Goal: Transaction & Acquisition: Purchase product/service

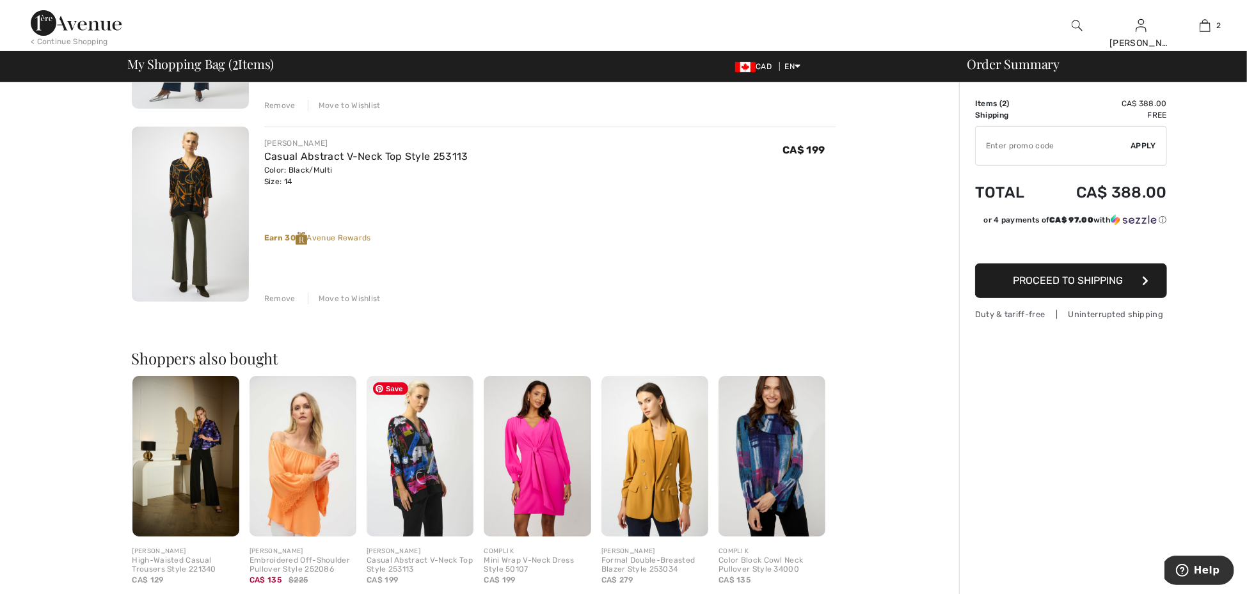
click at [417, 457] on img at bounding box center [420, 456] width 107 height 161
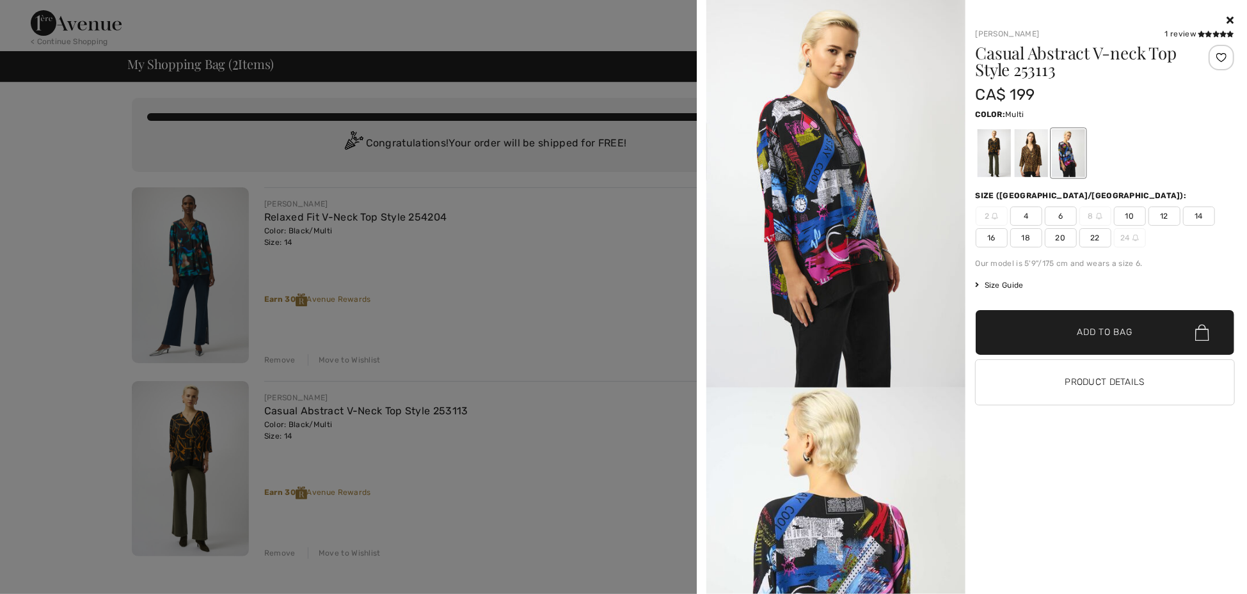
click at [1202, 218] on span "14" at bounding box center [1199, 216] width 32 height 19
click at [1121, 329] on span "Add to Bag" at bounding box center [1104, 332] width 55 height 13
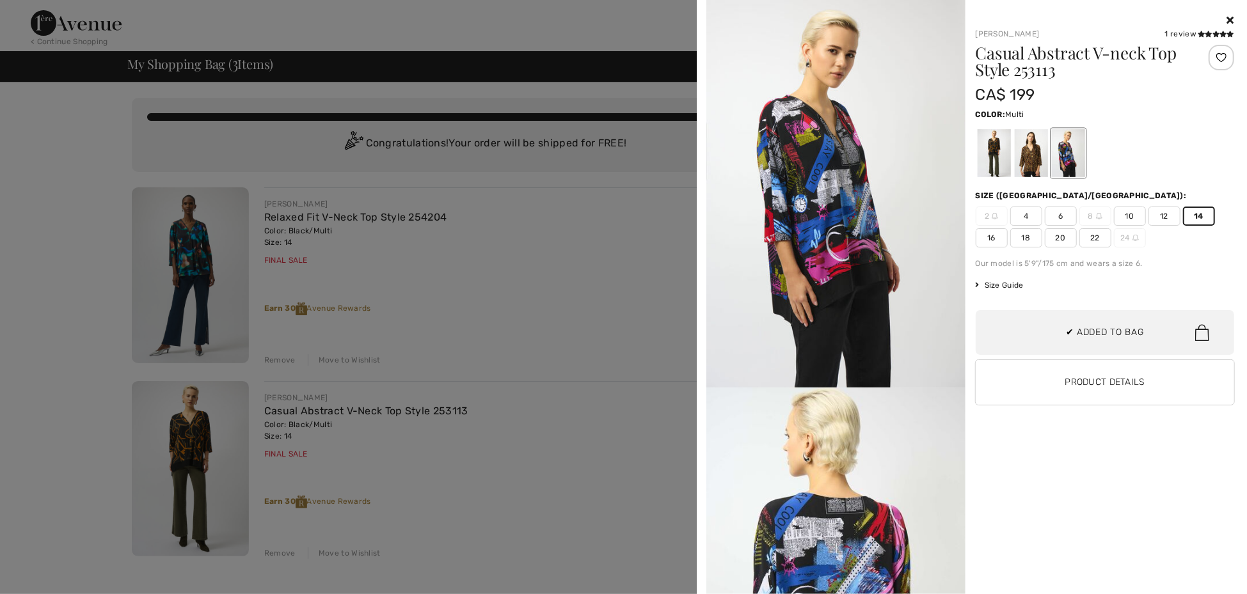
scroll to position [139, 0]
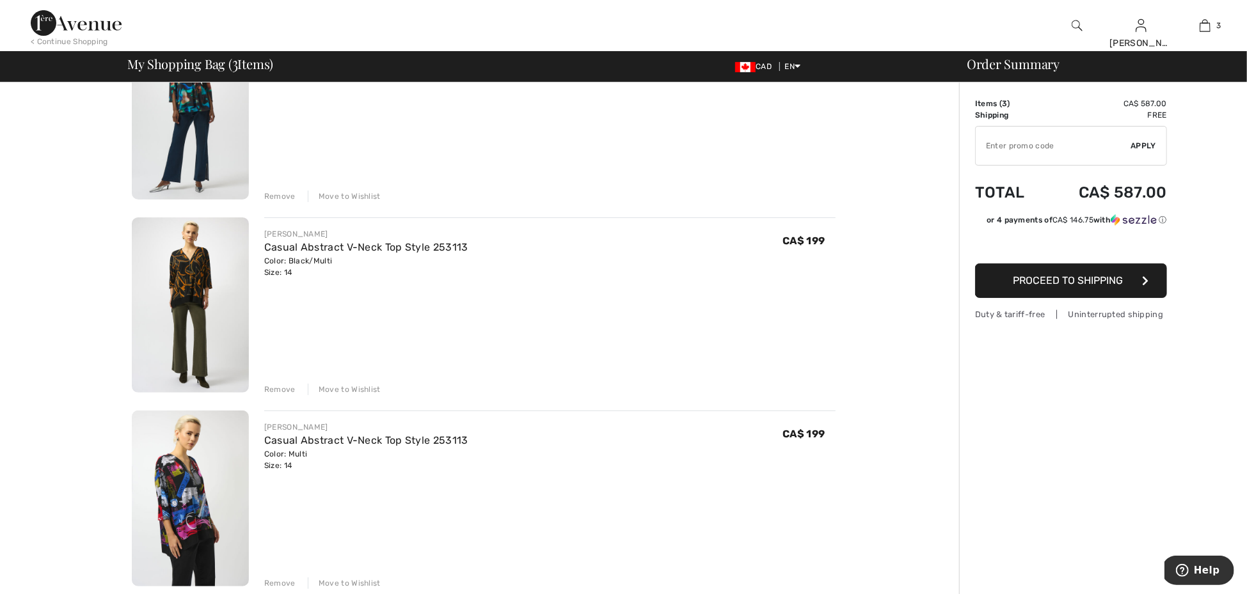
scroll to position [163, 0]
click at [401, 444] on link "Casual Abstract V-Neck Top Style 253113" at bounding box center [366, 442] width 204 height 12
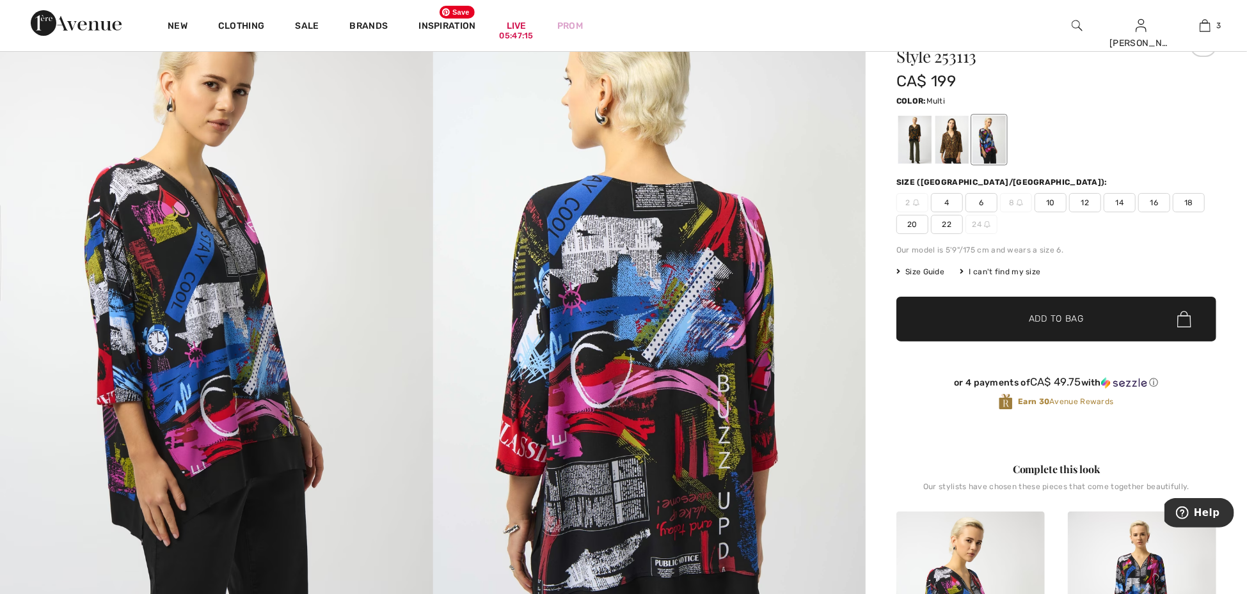
scroll to position [77, 0]
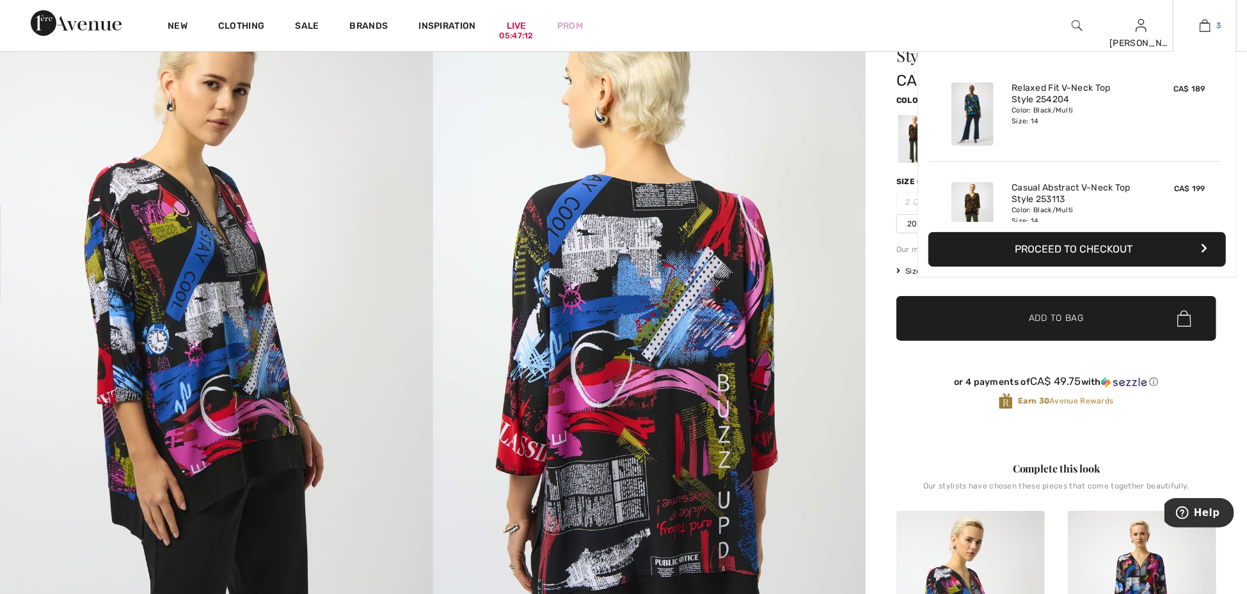
click at [1205, 33] on img at bounding box center [1205, 25] width 11 height 15
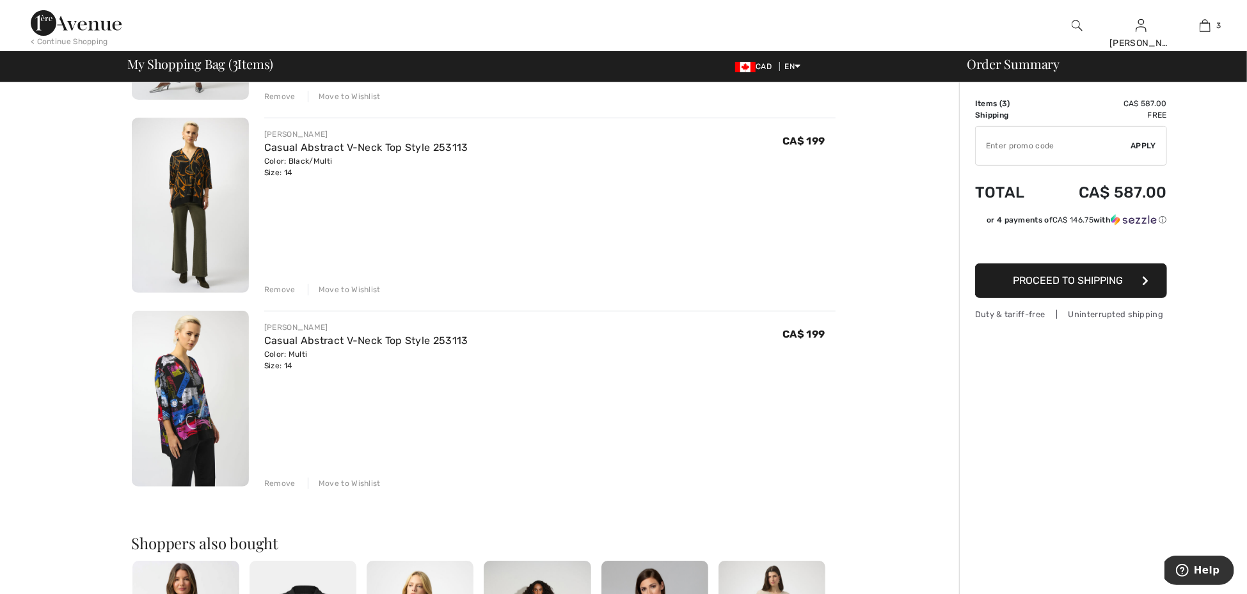
scroll to position [269, 0]
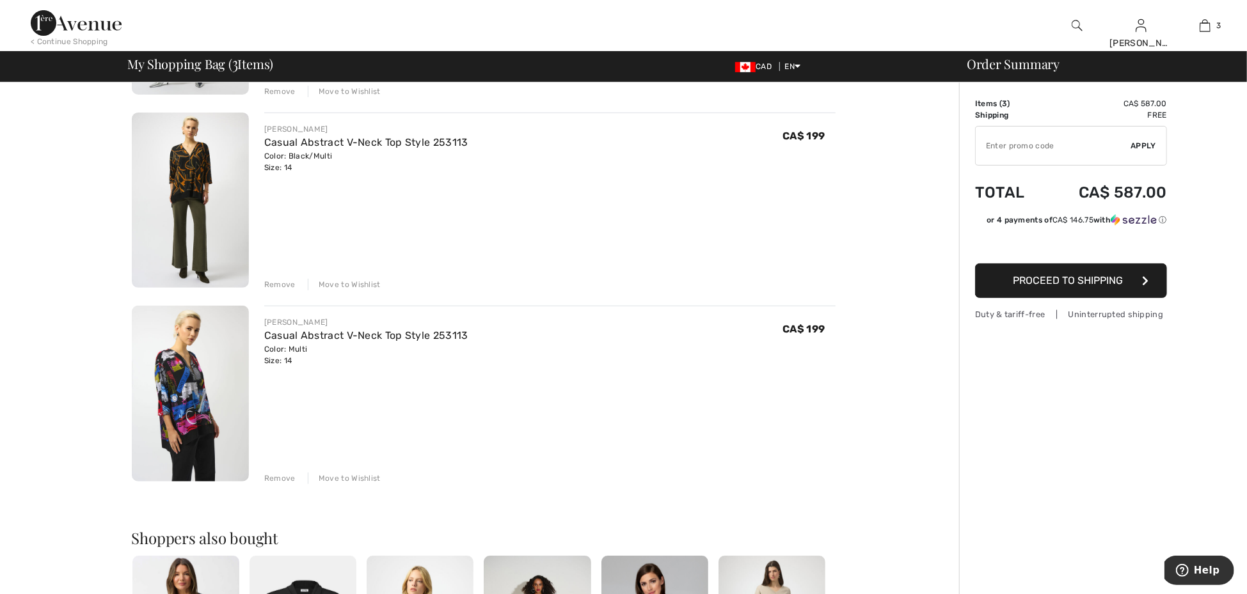
click at [282, 477] on div "Remove" at bounding box center [279, 479] width 31 height 12
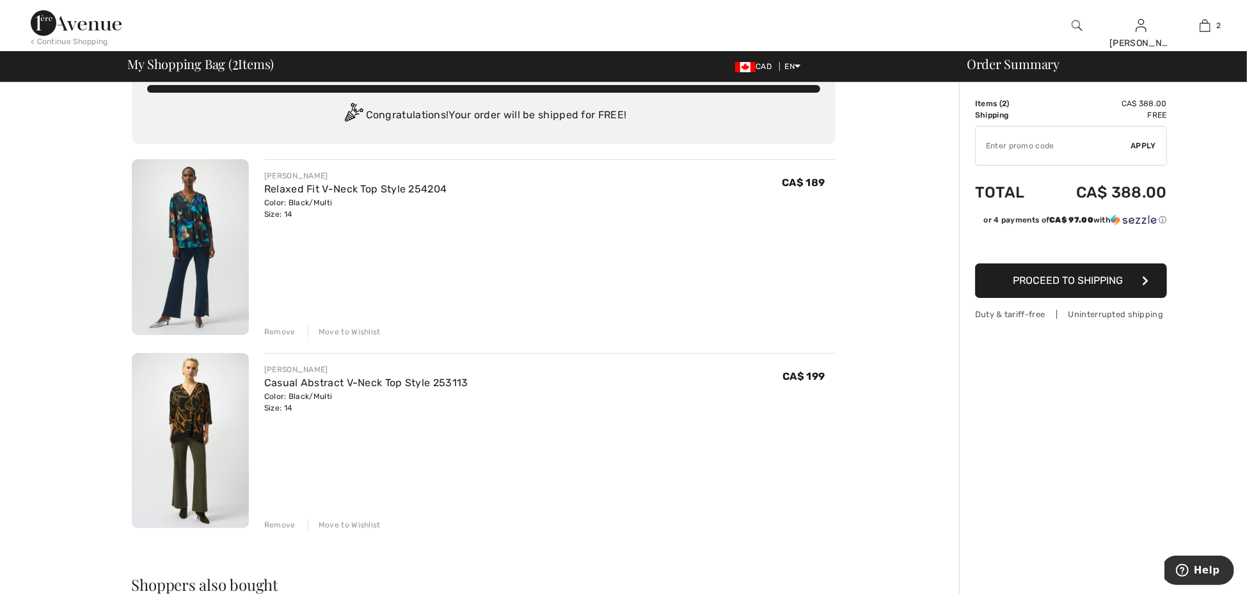
scroll to position [0, 0]
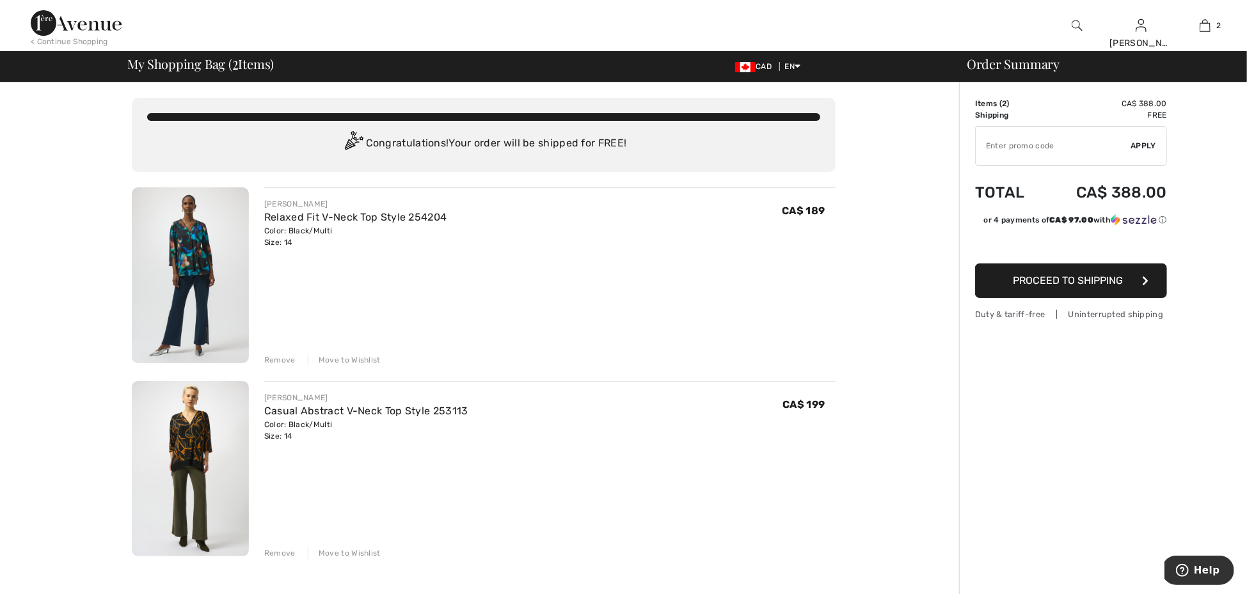
click at [86, 25] on img at bounding box center [76, 23] width 91 height 26
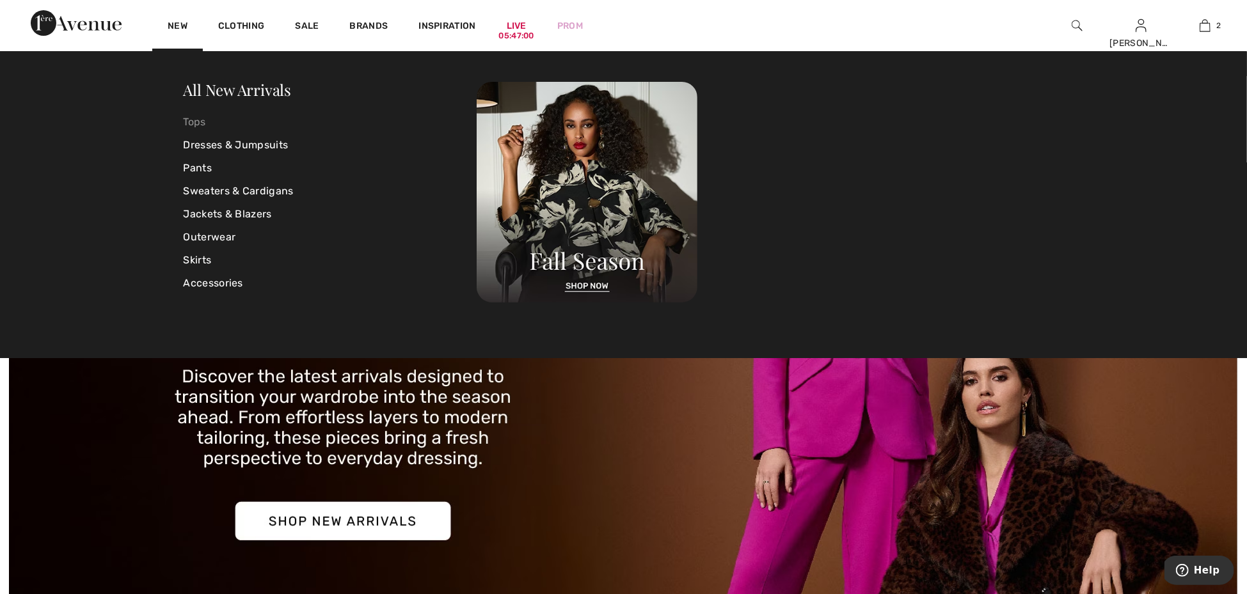
click at [195, 121] on link "Tops" at bounding box center [331, 122] width 294 height 23
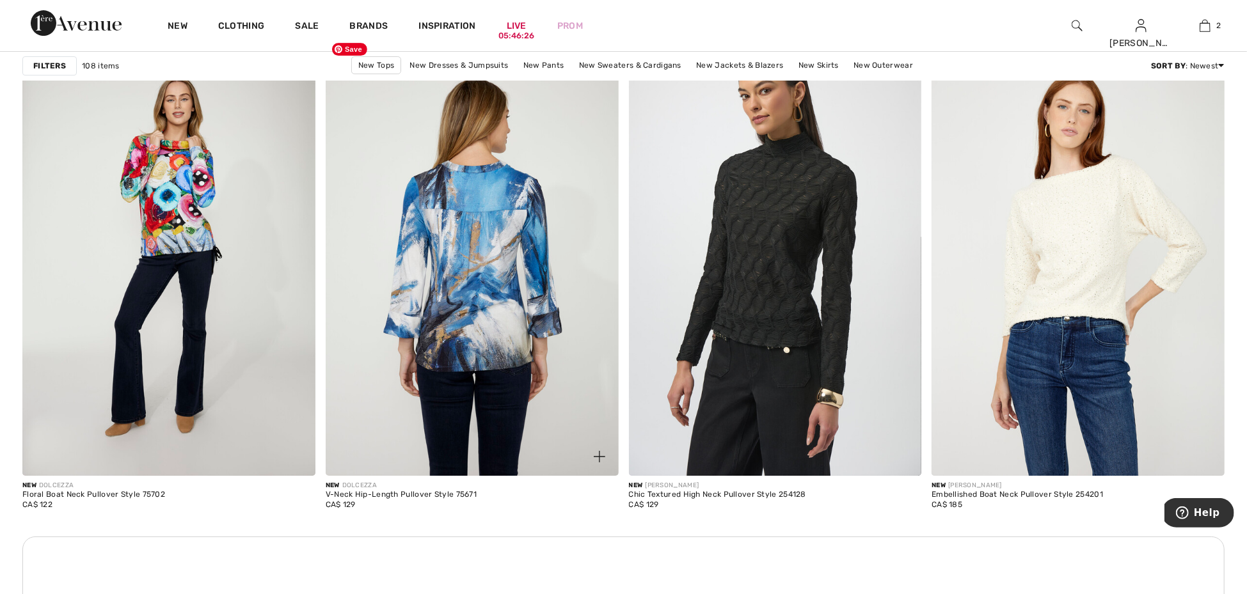
scroll to position [3343, 0]
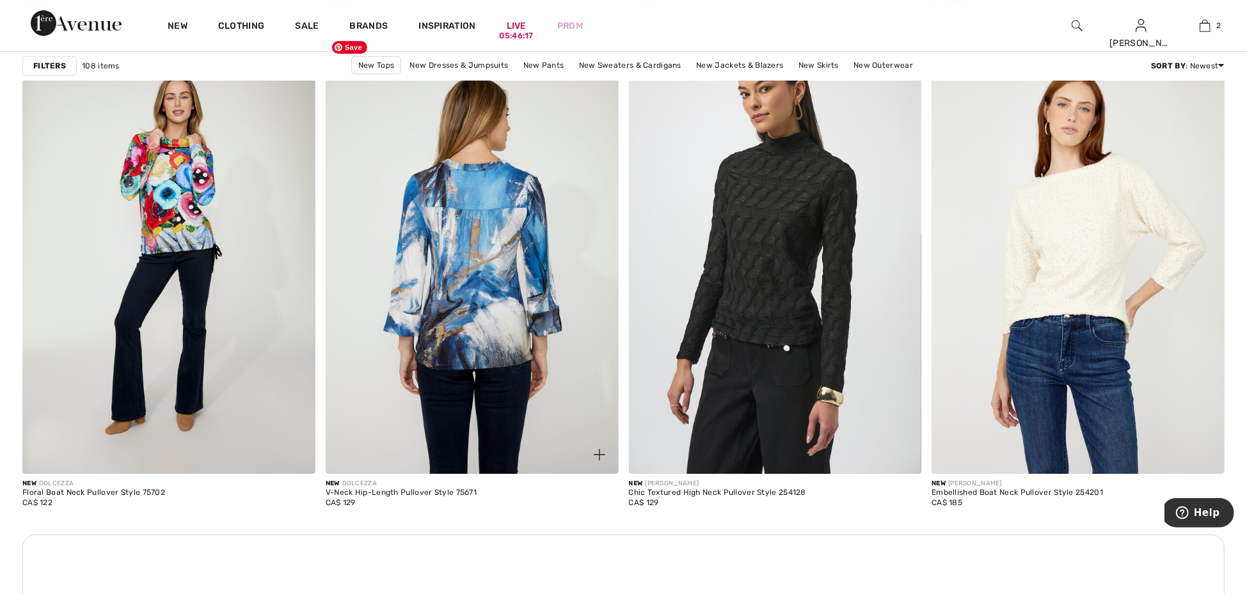
click at [450, 388] on img at bounding box center [472, 255] width 293 height 440
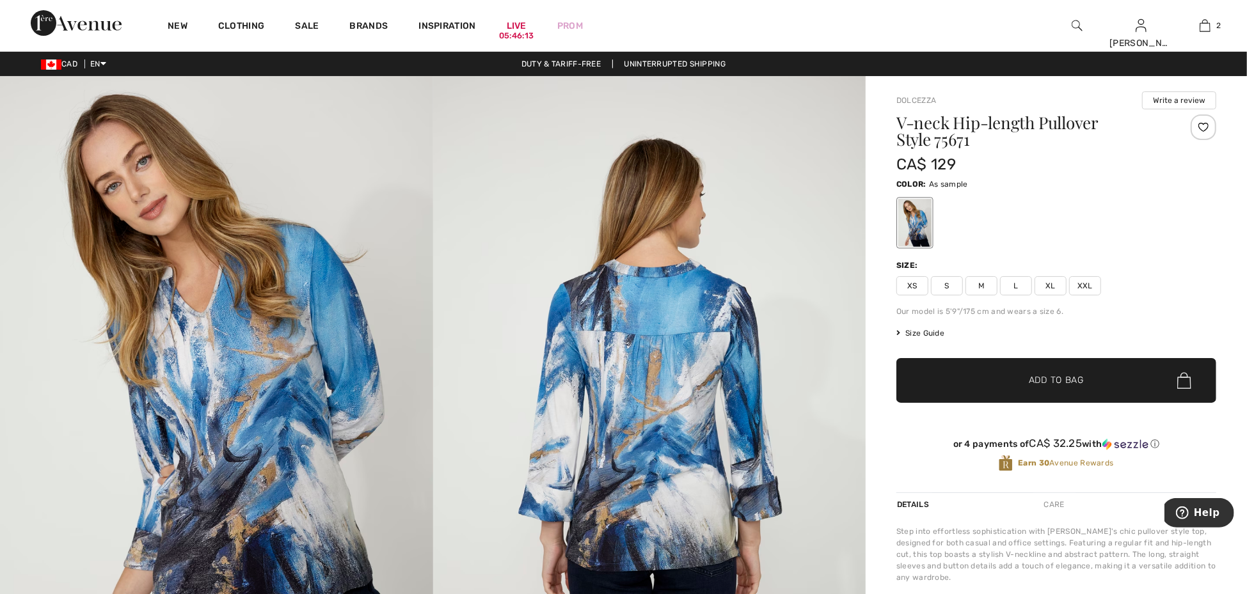
click at [1094, 287] on span "XXL" at bounding box center [1085, 285] width 32 height 19
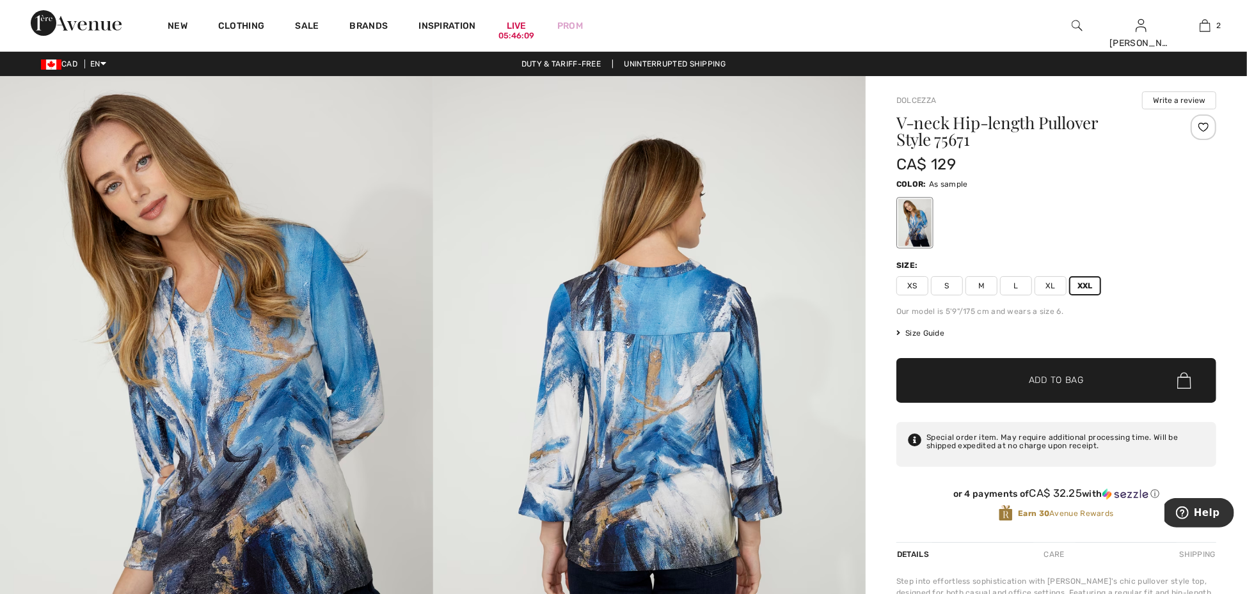
click at [1082, 287] on span "XXL" at bounding box center [1085, 285] width 32 height 19
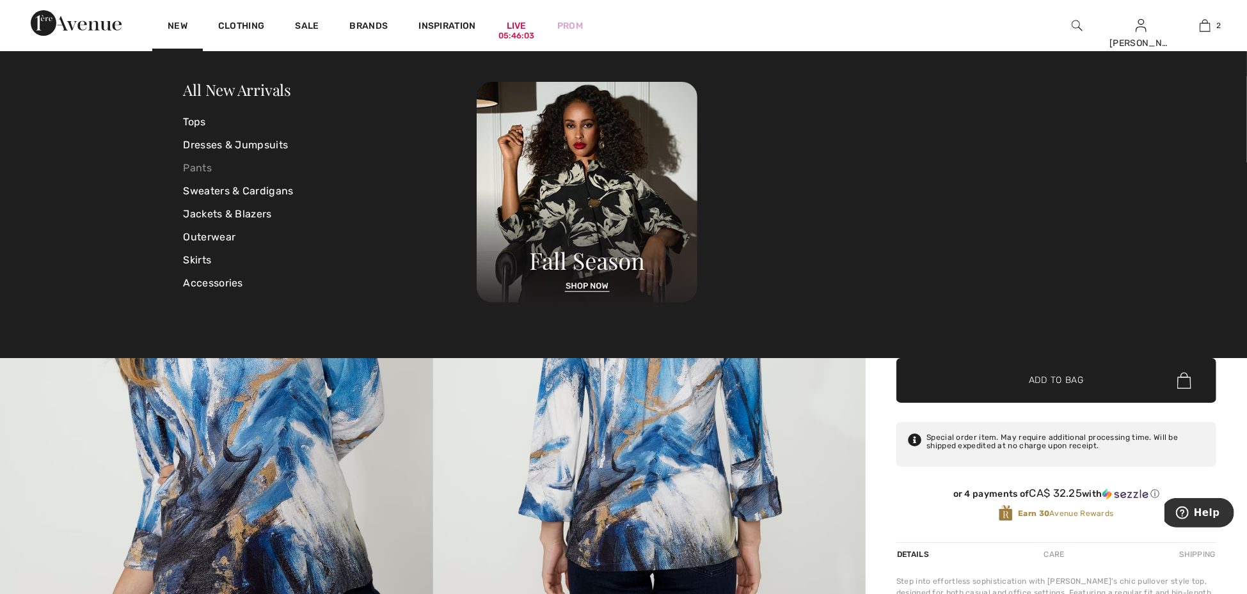
click at [193, 173] on link "Pants" at bounding box center [331, 168] width 294 height 23
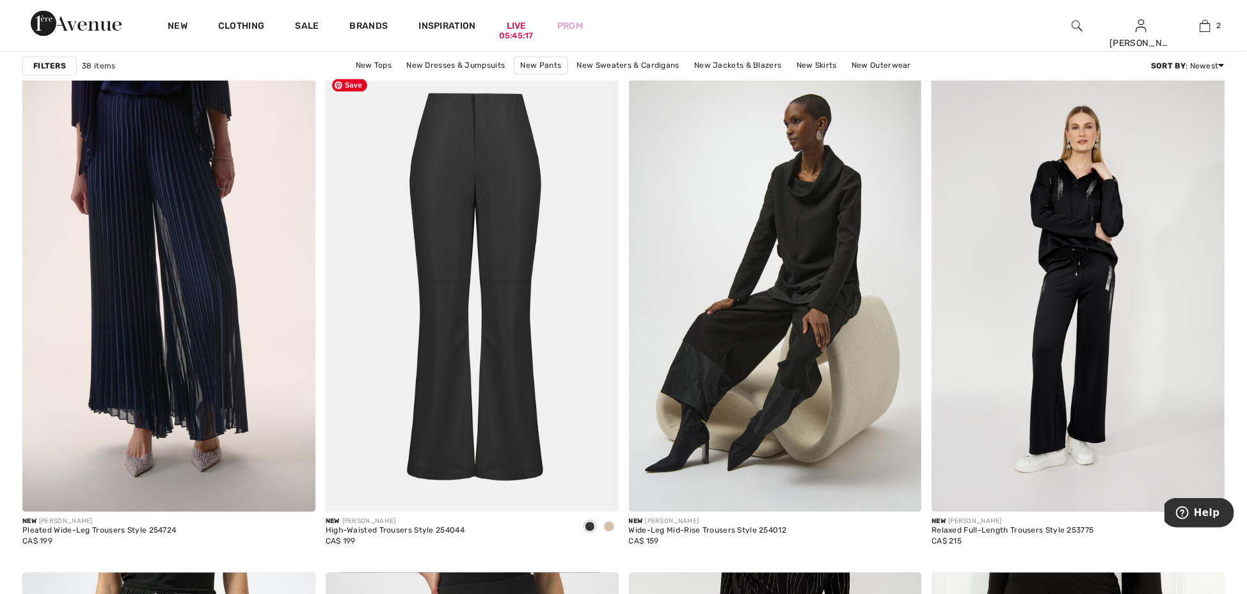
scroll to position [2307, 0]
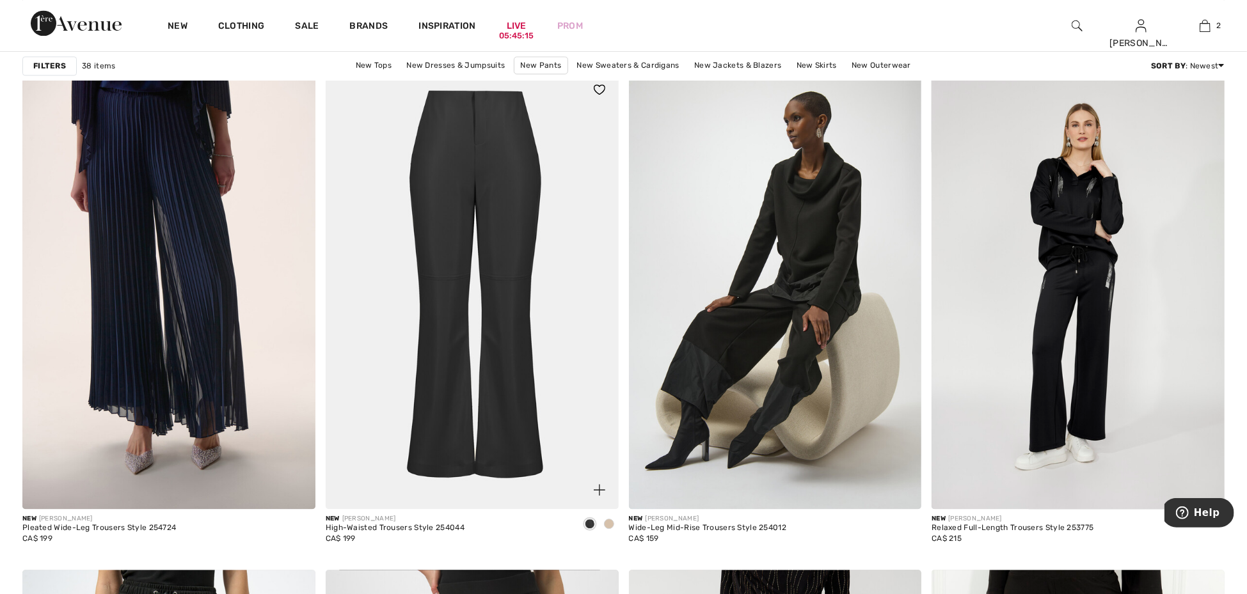
click at [613, 526] on span at bounding box center [609, 524] width 10 height 10
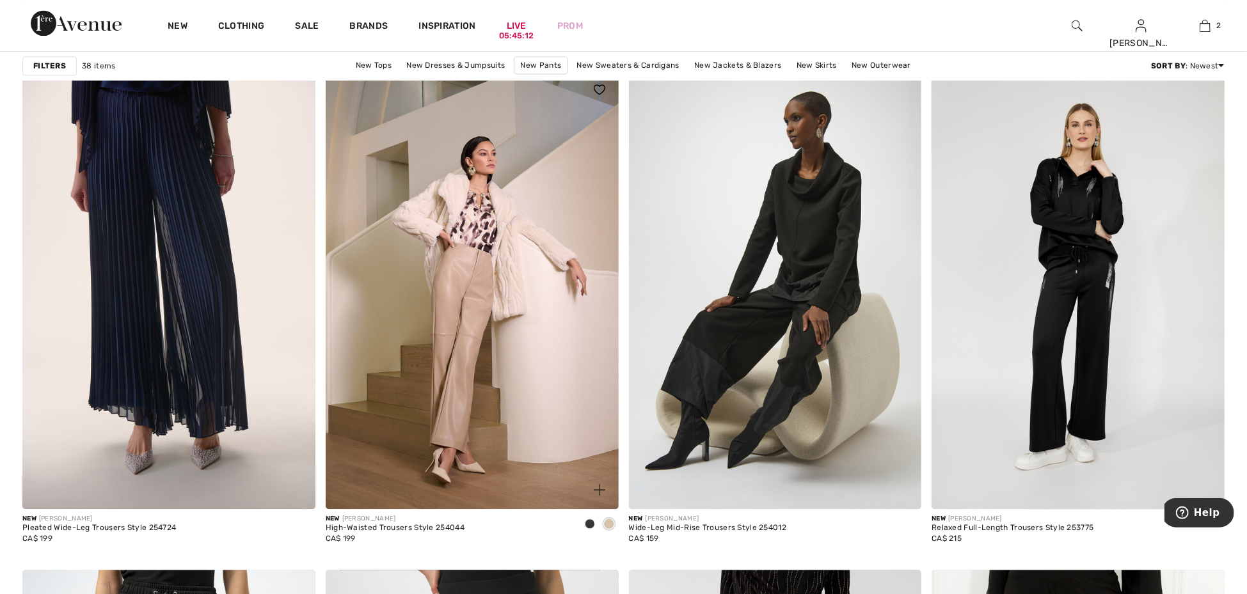
click at [585, 521] on span at bounding box center [590, 524] width 10 height 10
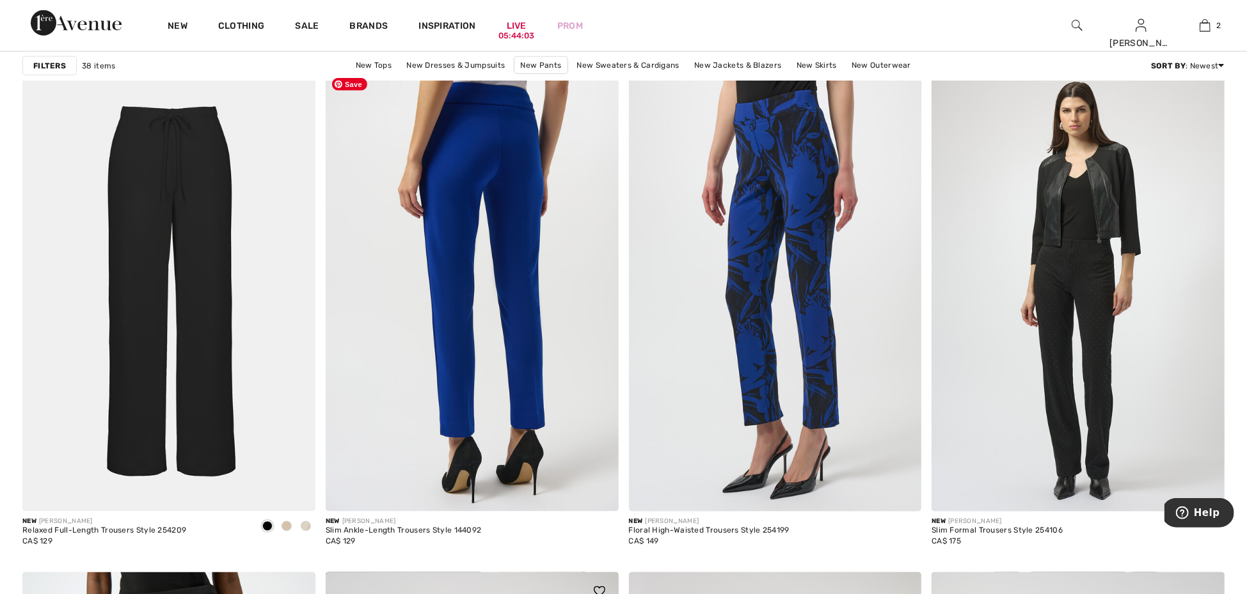
scroll to position [5043, 0]
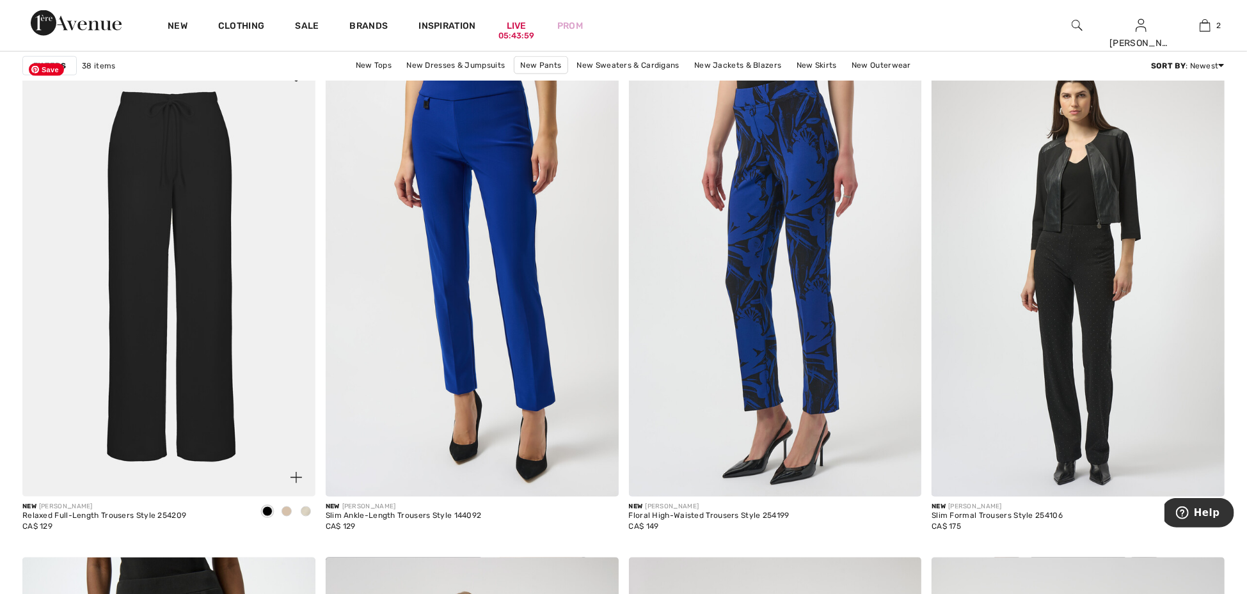
click at [214, 358] on img at bounding box center [168, 278] width 293 height 440
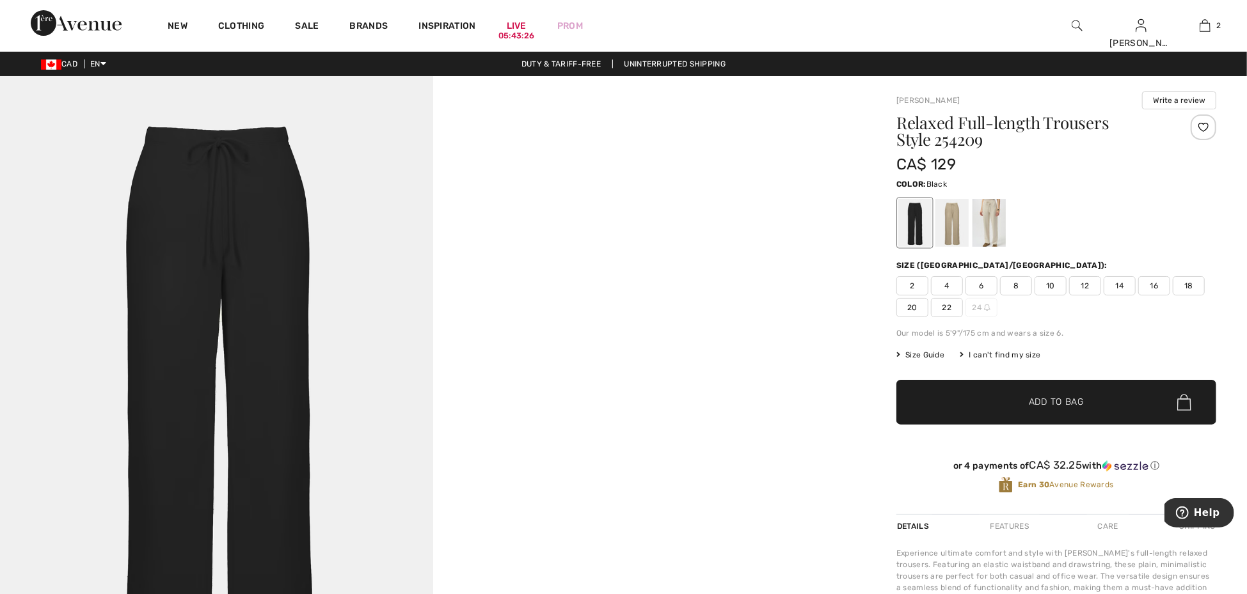
click at [918, 223] on div at bounding box center [914, 223] width 33 height 48
click at [956, 226] on div at bounding box center [951, 223] width 33 height 48
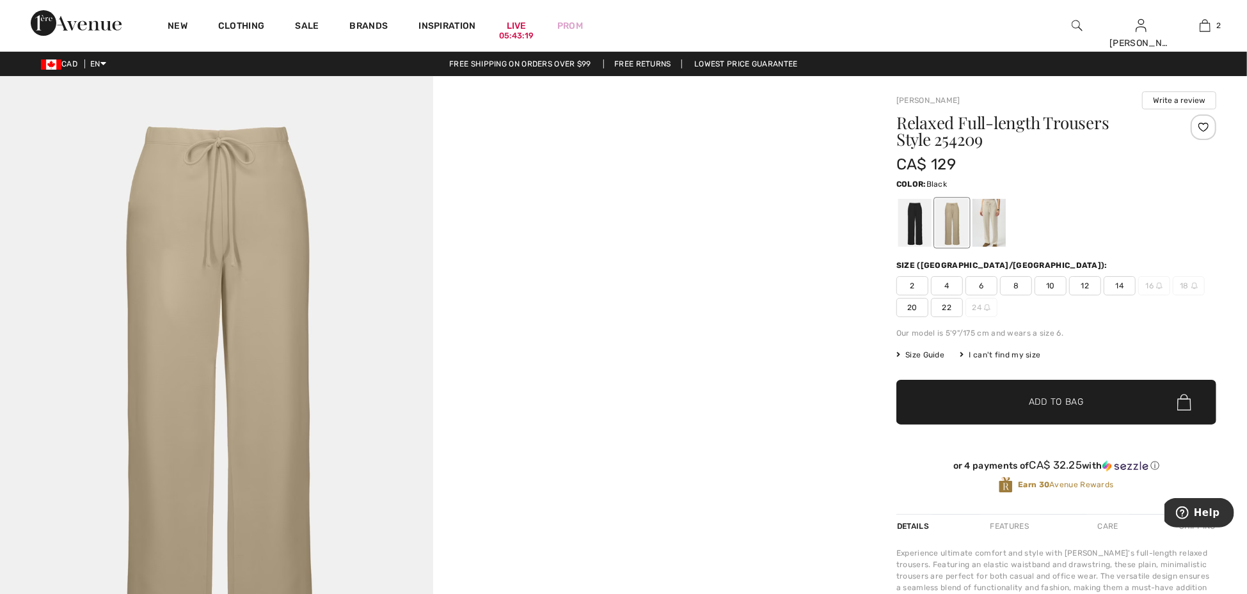
click at [916, 223] on div at bounding box center [914, 223] width 33 height 48
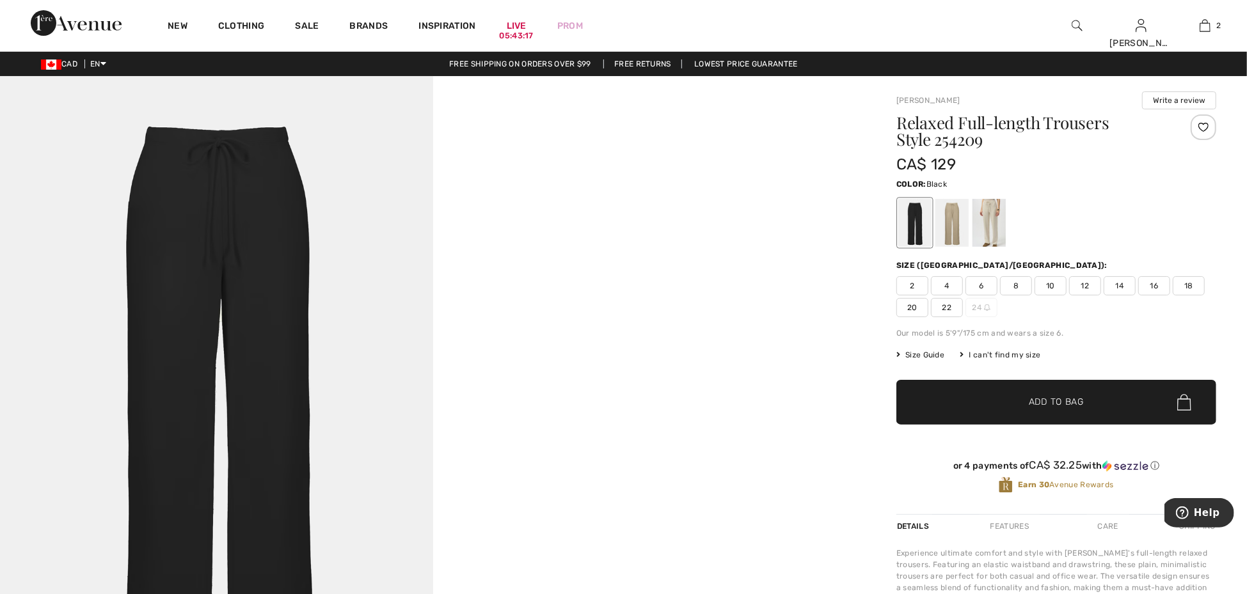
click at [1125, 285] on span "14" at bounding box center [1120, 285] width 32 height 19
drag, startPoint x: 1074, startPoint y: 394, endPoint x: 1141, endPoint y: 319, distance: 100.2
click at [1141, 319] on div "Relaxed Full-length Trousers Style 254209 CA$ 129 Color: Black Size (CA/US): 2 …" at bounding box center [1056, 315] width 320 height 400
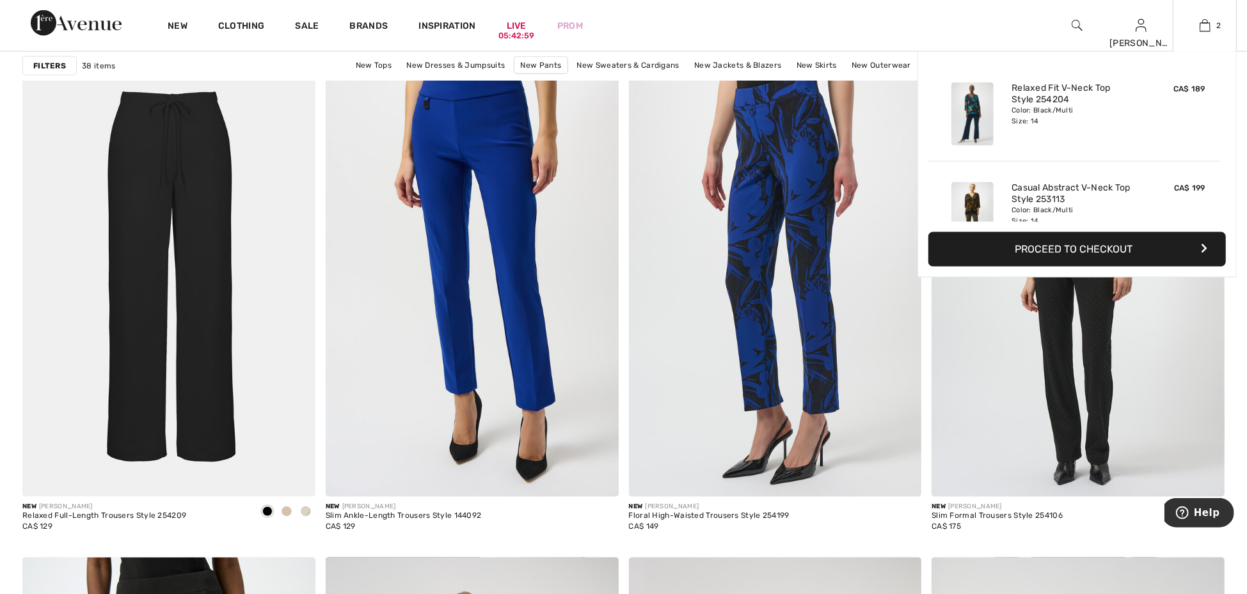
click at [1134, 237] on button "Proceed to Checkout" at bounding box center [1077, 249] width 298 height 35
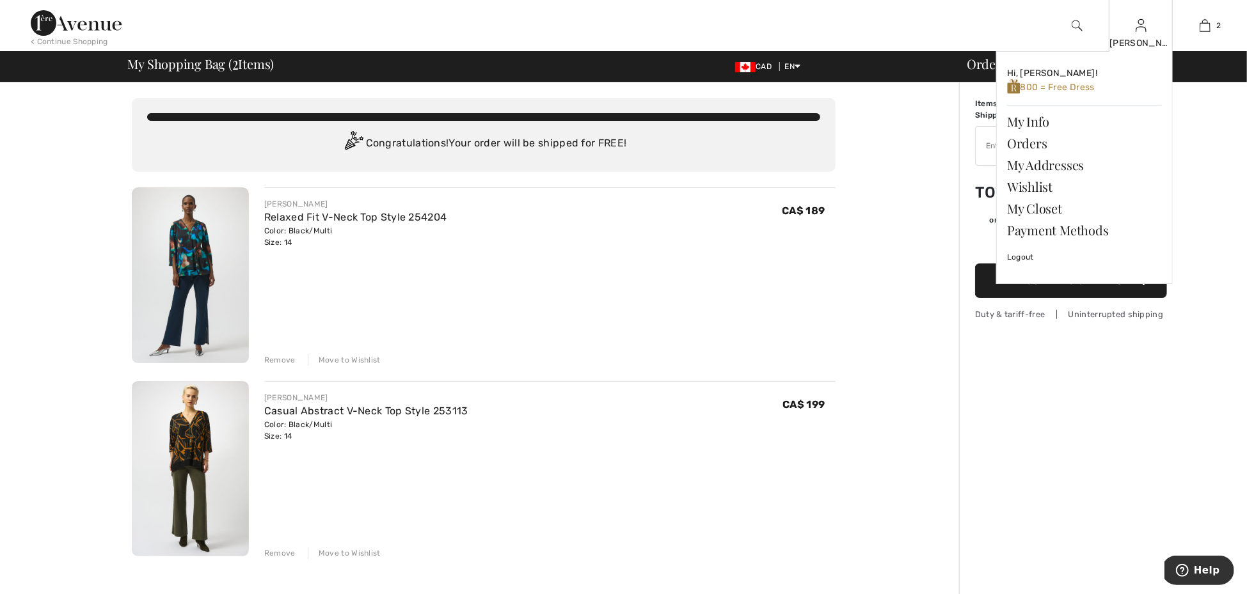
click at [1140, 34] on div "[PERSON_NAME] Hi, [PERSON_NAME]! 800 = Free Dress My Info Orders My Addresses W…" at bounding box center [1141, 25] width 64 height 51
click at [1043, 121] on link "My Info" at bounding box center [1084, 122] width 155 height 22
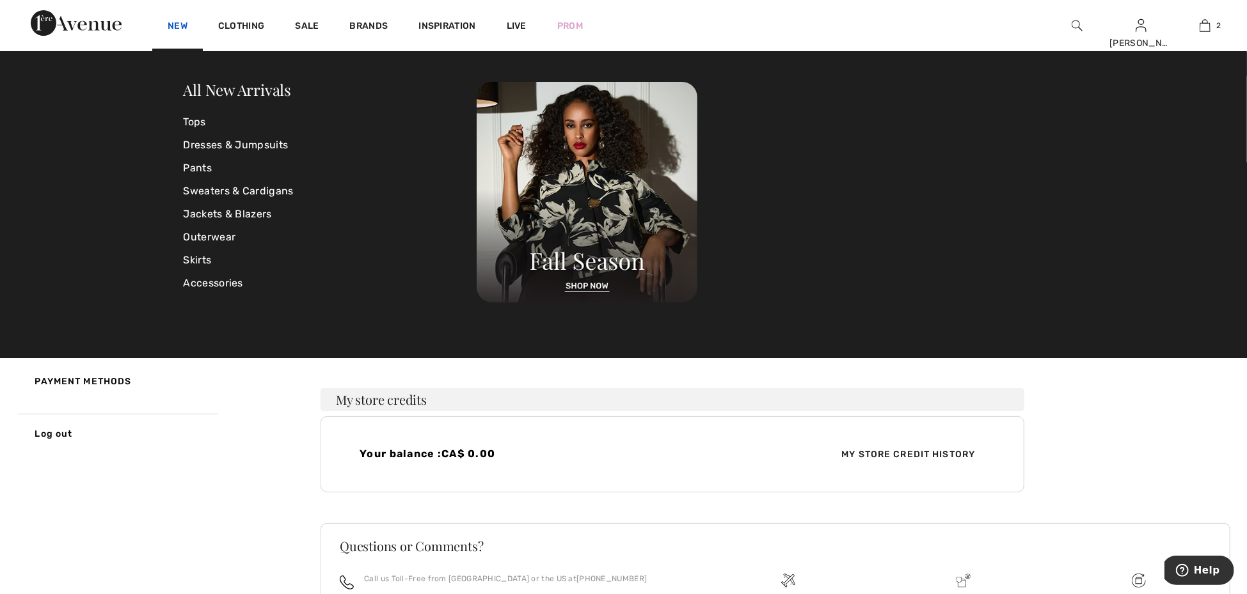
click at [182, 26] on link "New" at bounding box center [178, 26] width 20 height 13
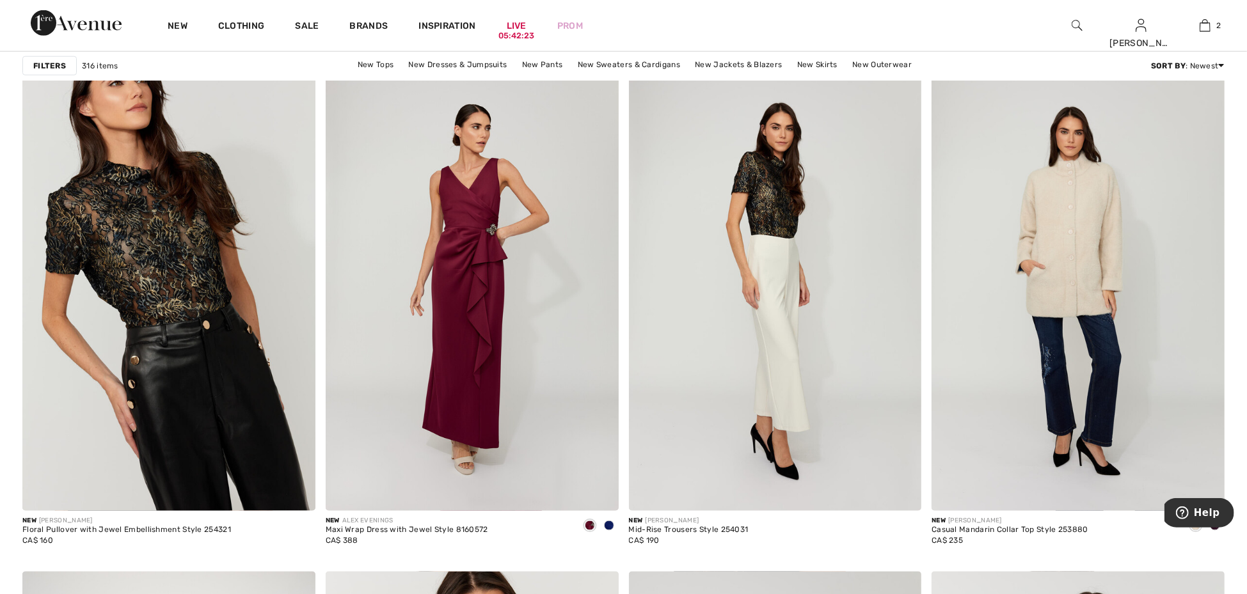
scroll to position [1136, 0]
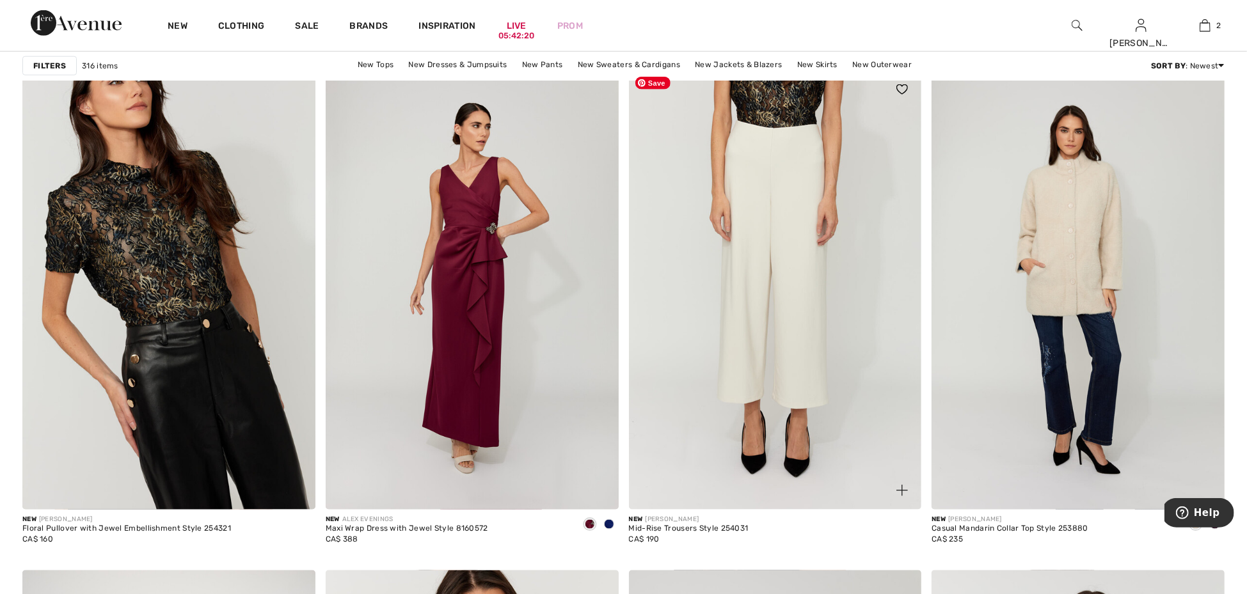
click at [819, 351] on img at bounding box center [775, 290] width 293 height 440
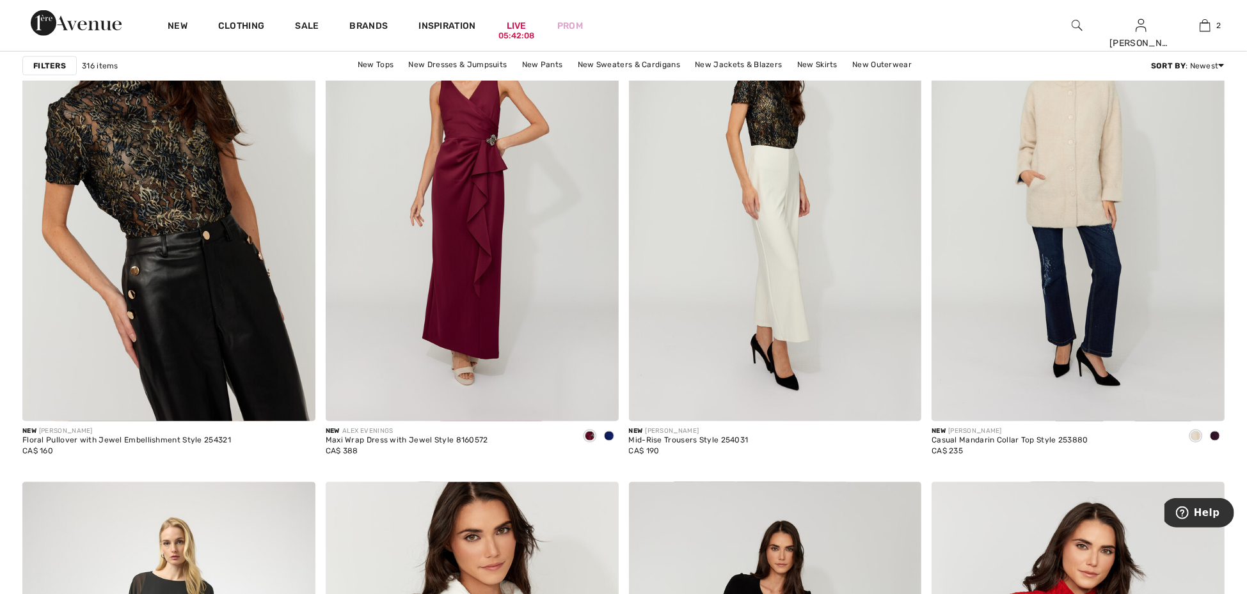
scroll to position [1228, 0]
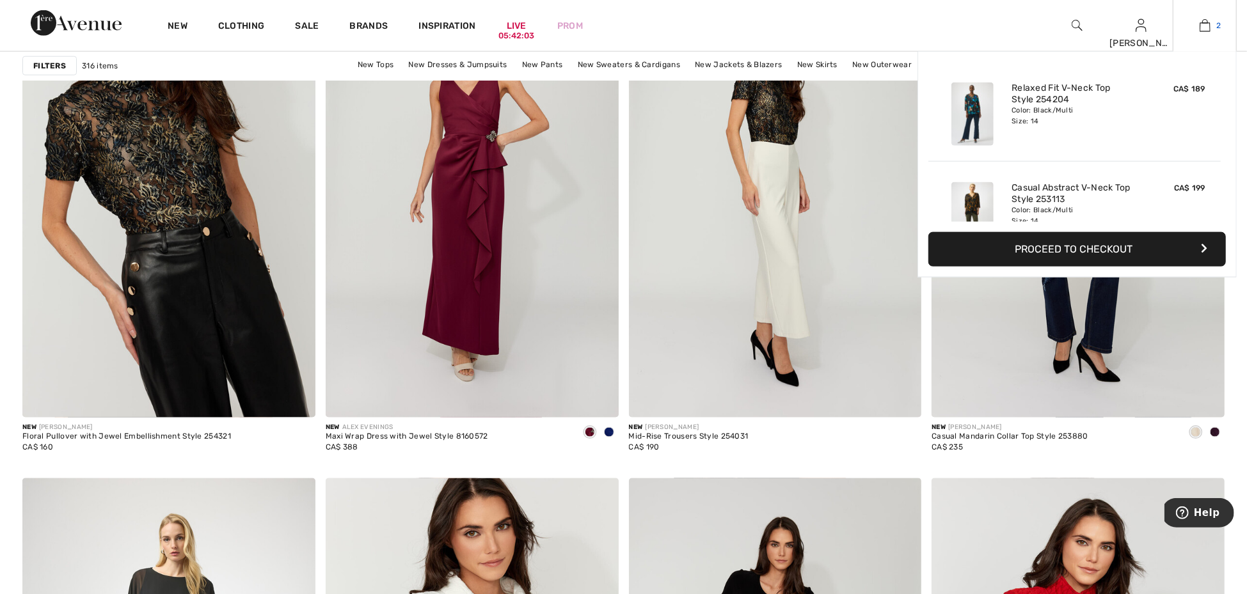
click at [1211, 29] on link "2" at bounding box center [1204, 25] width 63 height 15
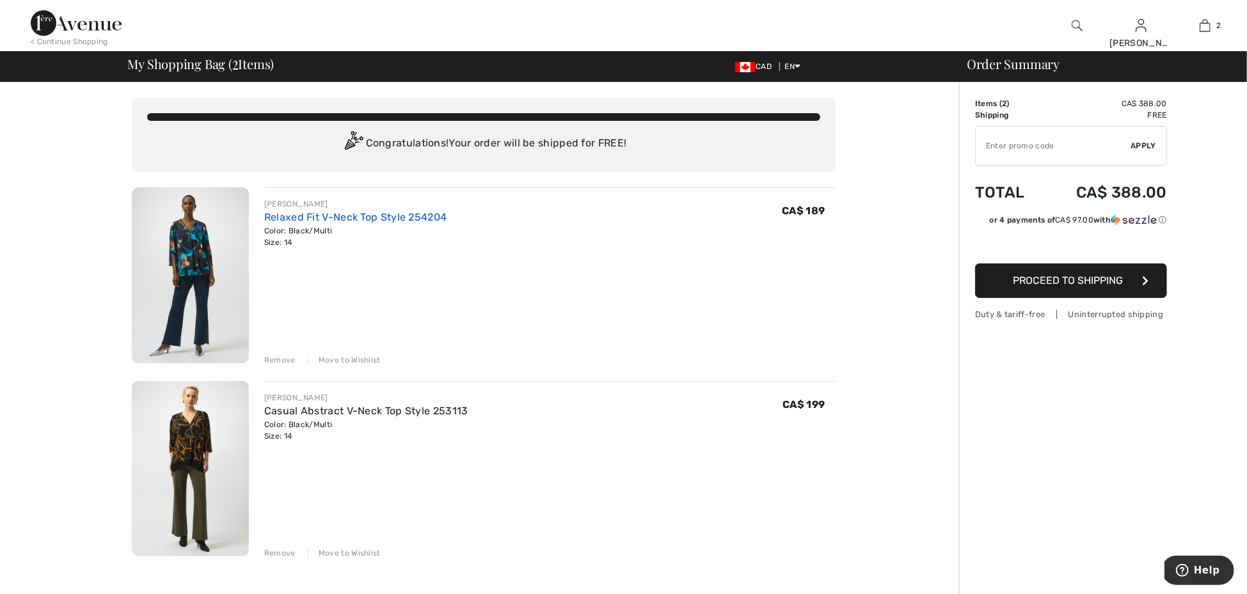
click at [378, 221] on link "Relaxed Fit V-Neck Top Style 254204" at bounding box center [355, 217] width 183 height 12
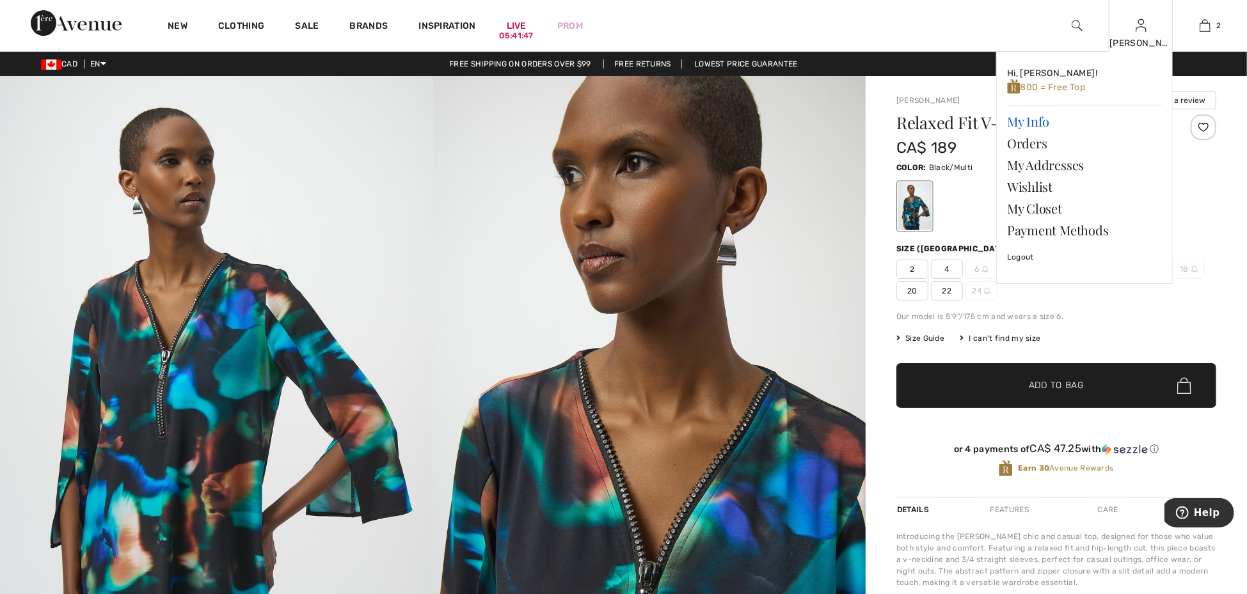
click at [1039, 121] on link "My Info" at bounding box center [1084, 122] width 155 height 22
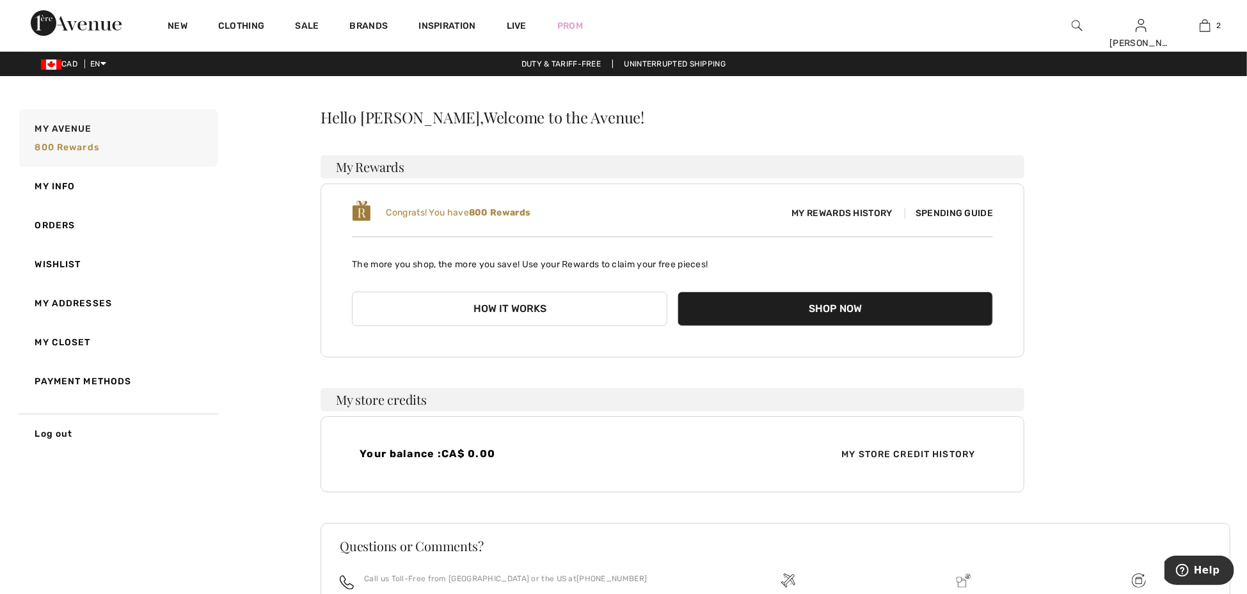
click at [806, 216] on span "My Rewards History" at bounding box center [841, 213] width 121 height 13
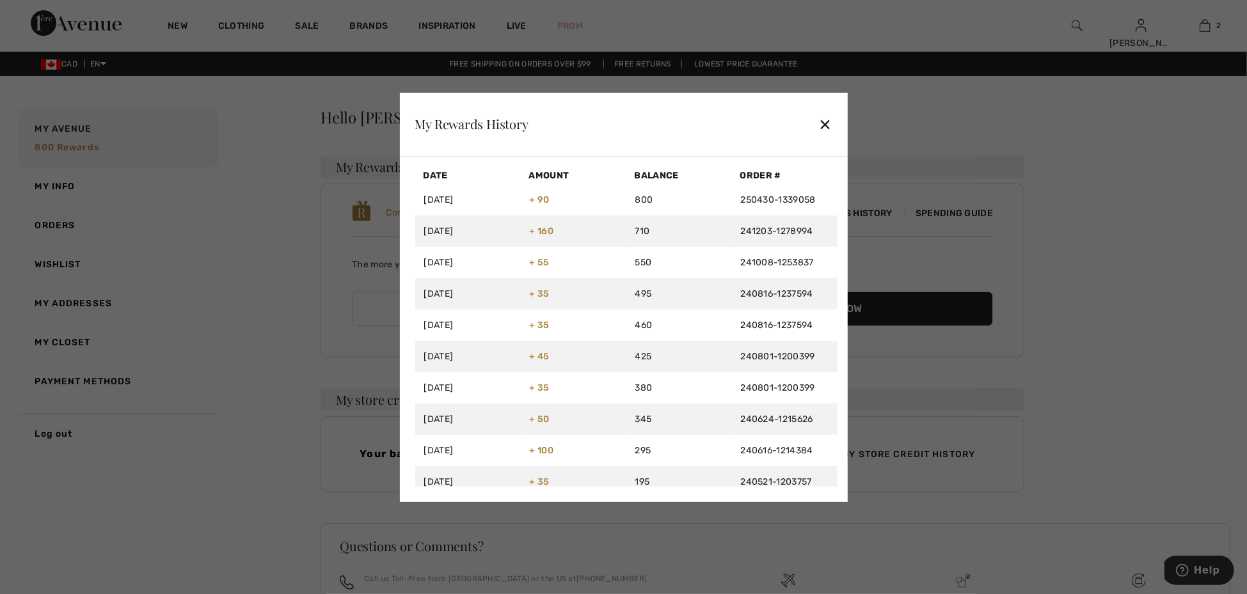
click at [829, 119] on div "✕" at bounding box center [824, 124] width 13 height 27
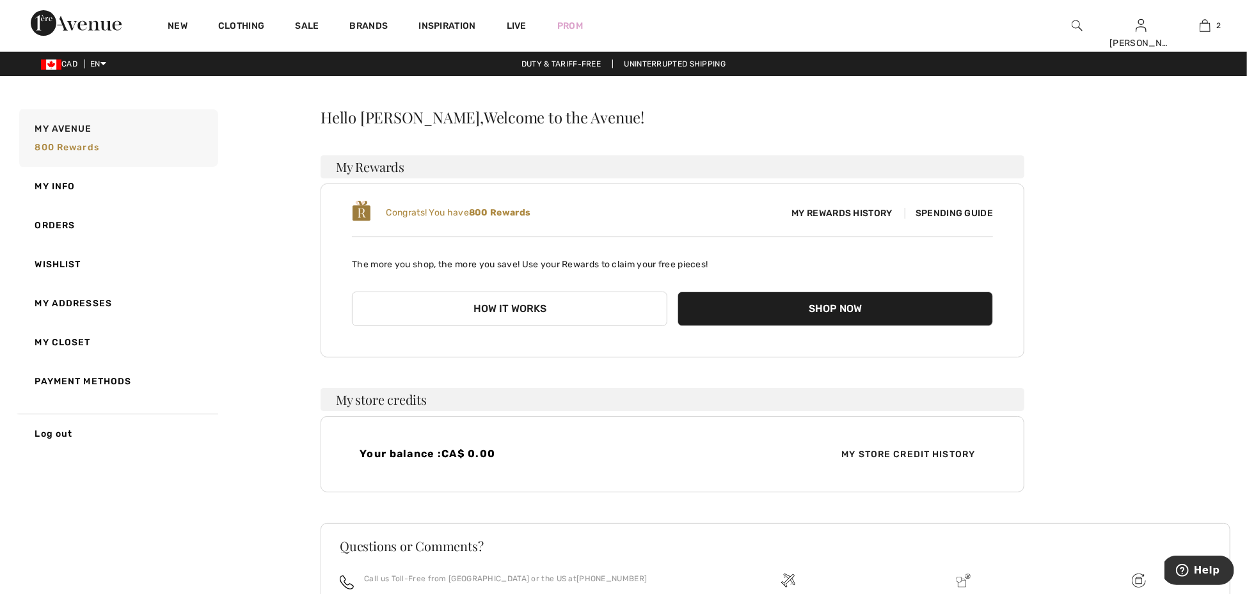
click at [772, 302] on button "Shop Now" at bounding box center [835, 309] width 315 height 35
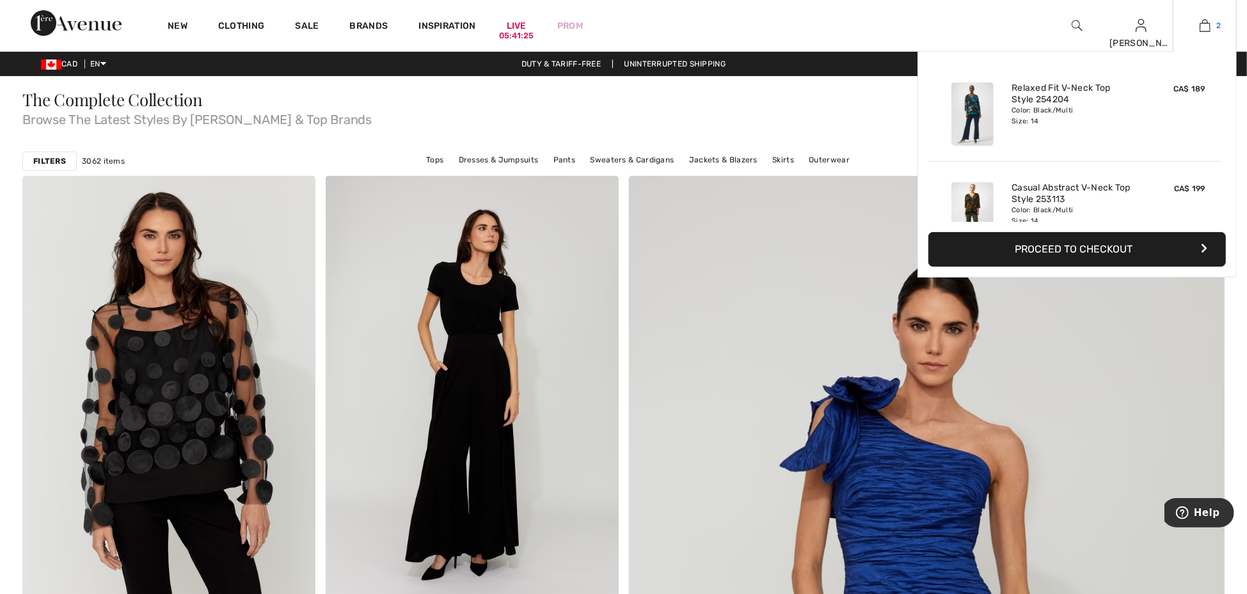
click at [1211, 24] on link "2" at bounding box center [1204, 25] width 63 height 15
